Goal: Task Accomplishment & Management: Use online tool/utility

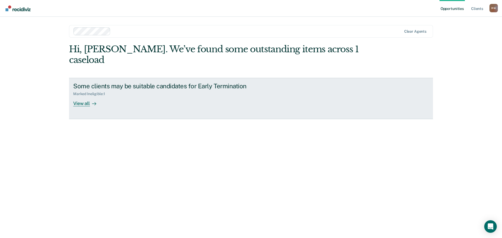
click at [232, 86] on div "Some clients may be suitable candidates for Early Termination Marked Ineligible…" at bounding box center [171, 94] width 196 height 24
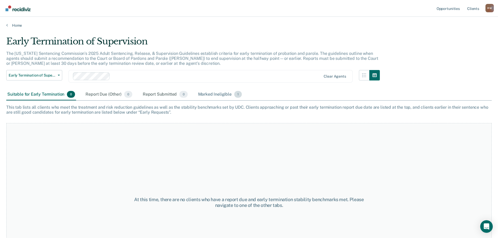
click at [215, 96] on div "Marked Ineligible 1" at bounding box center [220, 94] width 46 height 11
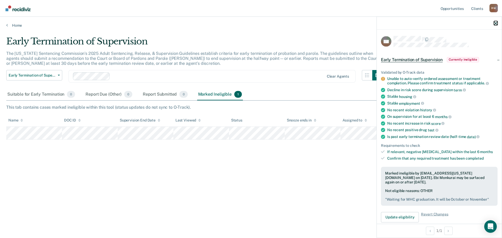
click at [496, 22] on icon "button" at bounding box center [496, 23] width 4 height 4
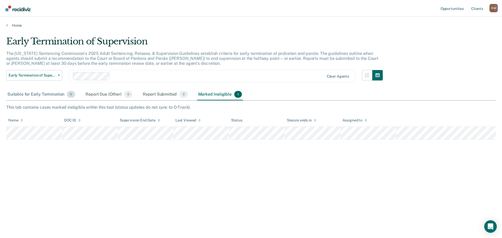
click at [35, 94] on div "Suitable for Early Termination 0" at bounding box center [41, 94] width 70 height 11
